Goal: Task Accomplishment & Management: Manage account settings

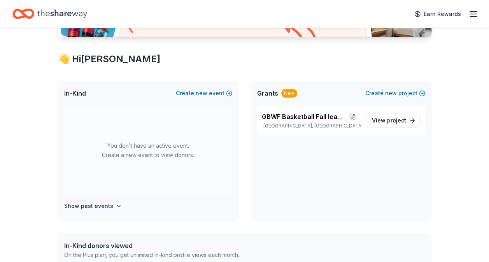
scroll to position [156, 0]
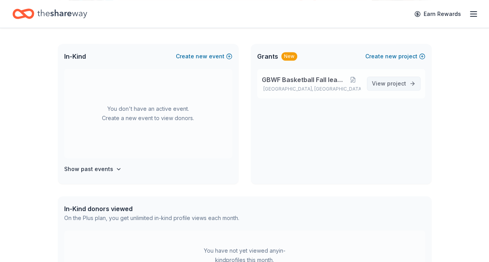
click at [394, 83] on span "project" at bounding box center [396, 83] width 19 height 7
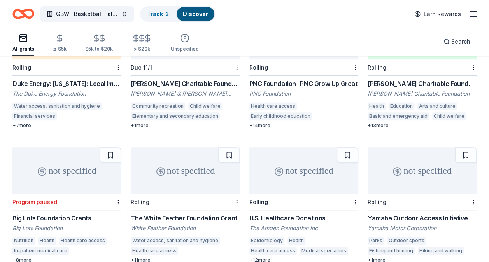
scroll to position [39, 0]
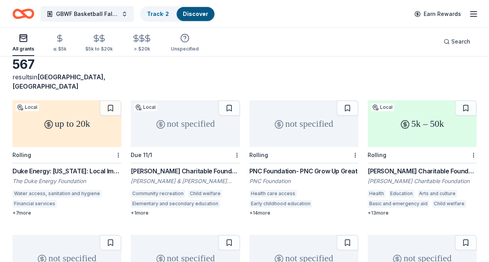
click at [47, 178] on div "The Duke Energy Foundation" at bounding box center [66, 182] width 109 height 8
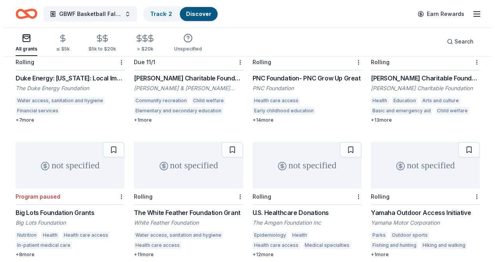
scroll to position [0, 0]
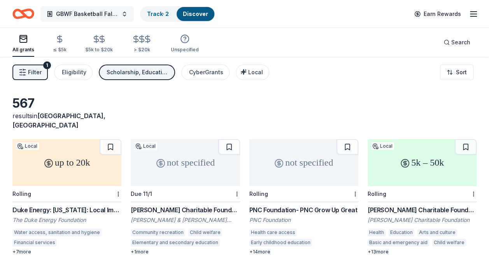
click at [125, 13] on button "GBWF Basketball Fall league" at bounding box center [86, 14] width 93 height 16
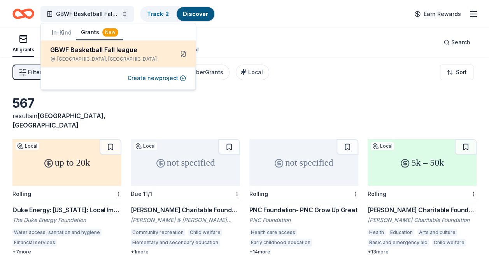
click at [183, 53] on button at bounding box center [183, 53] width 12 height 12
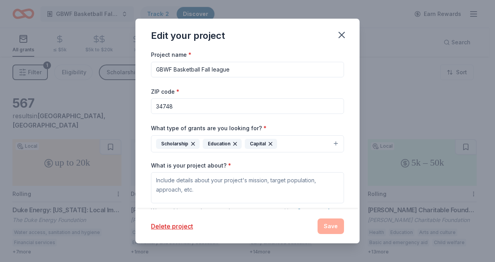
click at [182, 108] on input "34748" at bounding box center [247, 106] width 193 height 16
type input "3"
type input "32712"
click at [270, 143] on icon "button" at bounding box center [270, 143] width 3 height 3
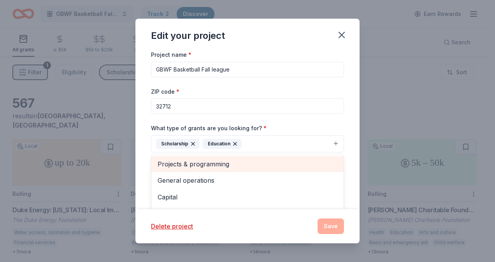
click at [200, 163] on span "Projects & programming" at bounding box center [248, 164] width 180 height 10
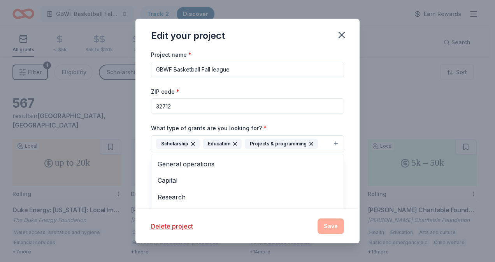
click at [262, 237] on div "Edit your project Project name * GBWF Basketball Fall league ZIP code * 32712 W…" at bounding box center [247, 131] width 224 height 225
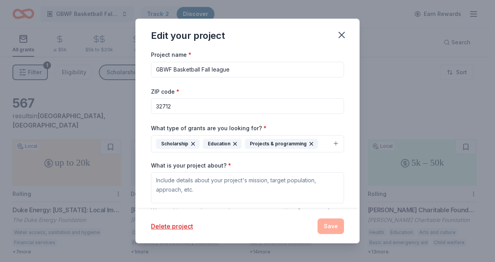
click at [336, 228] on div "Delete project Save" at bounding box center [247, 227] width 193 height 16
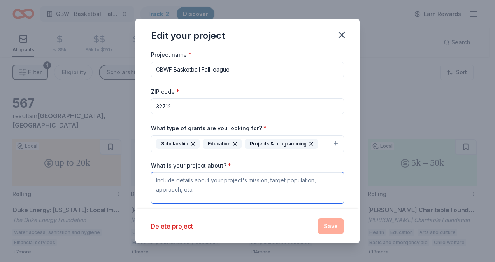
click at [319, 182] on textarea "What is your project about? *" at bounding box center [247, 187] width 193 height 31
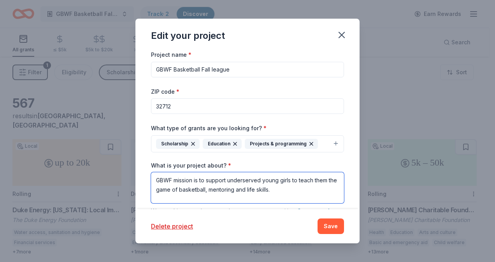
type textarea "GBWF mission is to support underserved young girls to teach them the game of ba…"
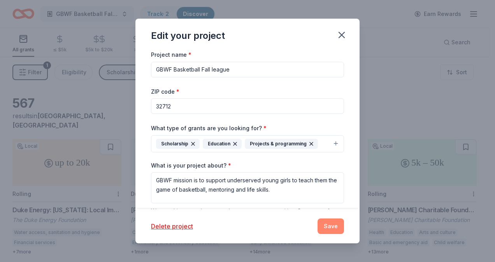
click at [330, 229] on button "Save" at bounding box center [331, 227] width 26 height 16
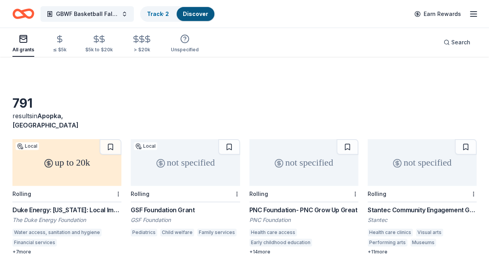
scroll to position [39, 0]
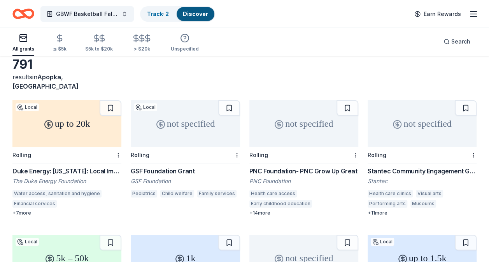
click at [269, 190] on div "Health care access" at bounding box center [273, 194] width 47 height 8
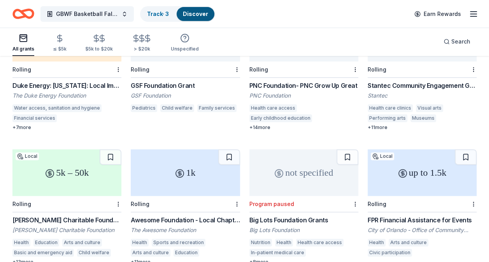
scroll to position [156, 0]
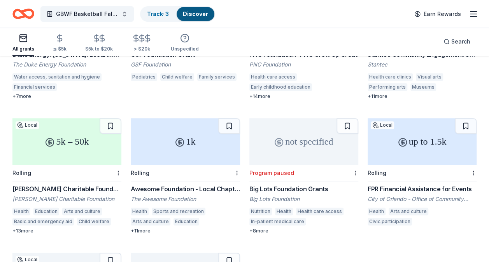
click at [397, 185] on div "FPR Financial Assistance for Events" at bounding box center [422, 189] width 109 height 9
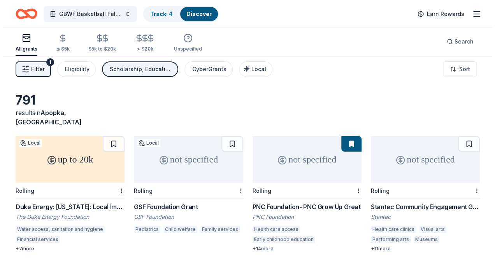
scroll to position [0, 0]
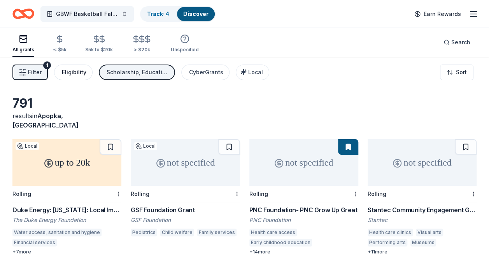
click at [74, 75] on div "Eligibility" at bounding box center [74, 72] width 25 height 9
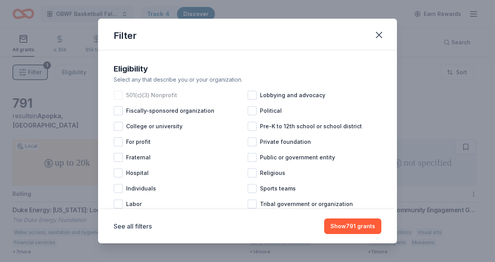
click at [116, 94] on div at bounding box center [118, 95] width 9 height 9
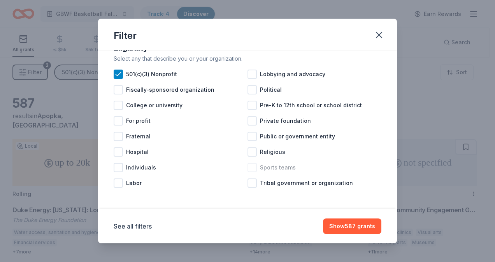
click at [248, 169] on div at bounding box center [252, 167] width 9 height 9
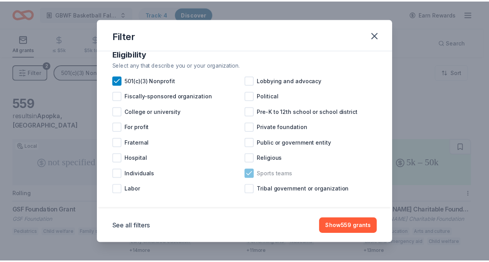
scroll to position [21, 0]
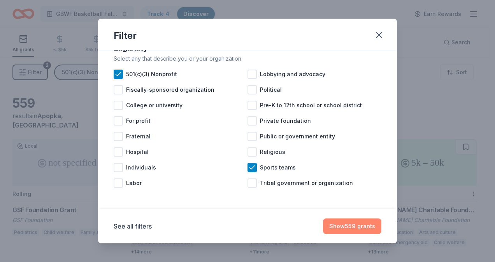
click at [344, 227] on button "Show 559 grants" at bounding box center [352, 227] width 58 height 16
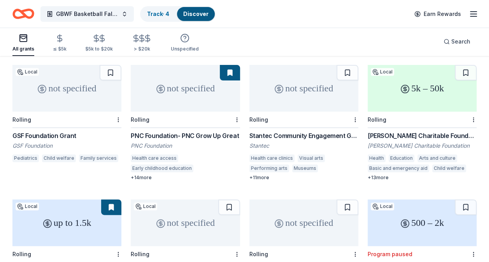
scroll to position [78, 0]
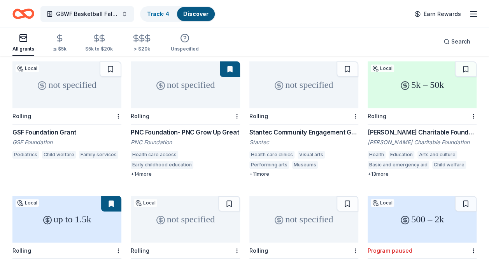
click at [416, 128] on div "[PERSON_NAME] Charitable Foundation Grant" at bounding box center [422, 132] width 109 height 9
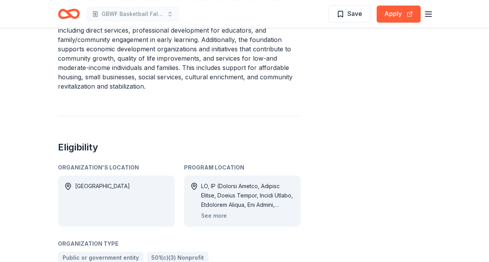
scroll to position [467, 0]
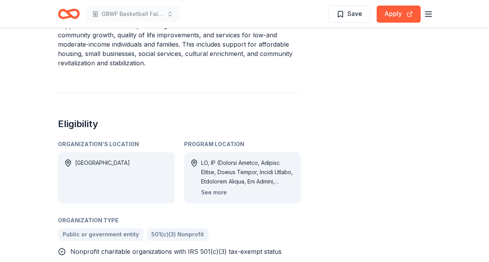
click at [214, 188] on button "See more" at bounding box center [214, 192] width 26 height 9
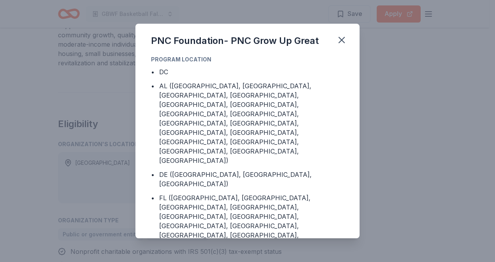
click at [489, 177] on div "PNC Foundation- PNC Grow Up Great Program Location • DC • AL (Autauga County, B…" at bounding box center [247, 131] width 495 height 262
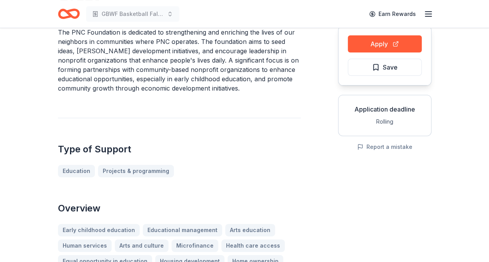
scroll to position [0, 0]
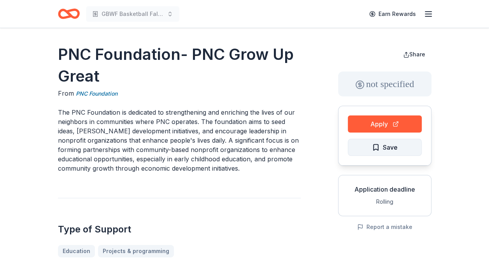
click at [378, 149] on span "Save" at bounding box center [385, 147] width 26 height 10
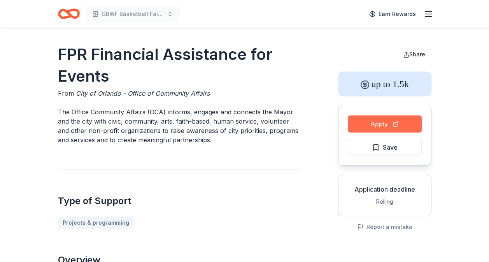
click at [381, 123] on button "Apply" at bounding box center [385, 124] width 74 height 17
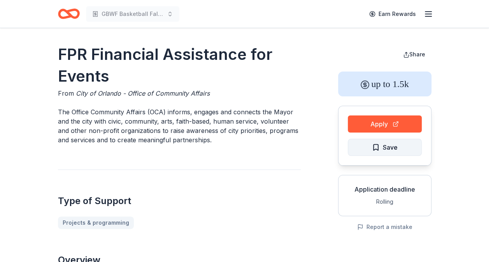
click at [384, 148] on span "Save" at bounding box center [390, 147] width 15 height 10
